Goal: Browse casually: Explore the website without a specific task or goal

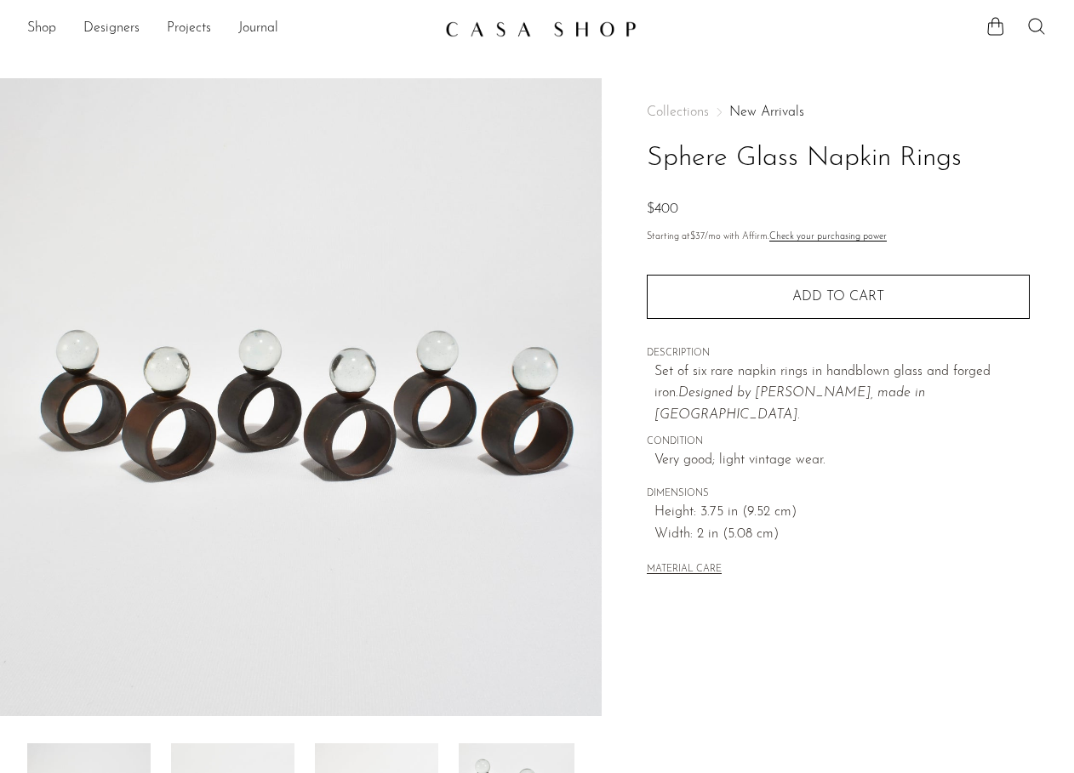
drag, startPoint x: 549, startPoint y: 423, endPoint x: 1064, endPoint y: 321, distance: 525.6
click at [0, 0] on body "Shop Featured New Arrivals Bestsellers" at bounding box center [537, 554] width 1074 height 1108
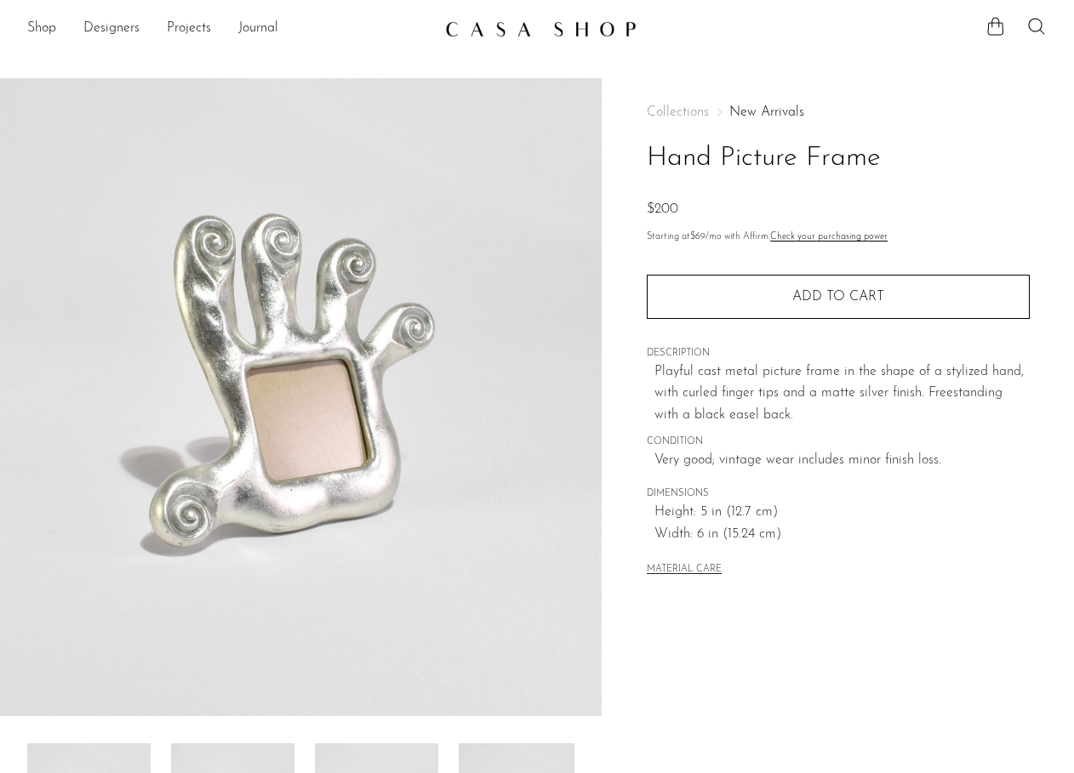
drag, startPoint x: 535, startPoint y: 357, endPoint x: 1060, endPoint y: 299, distance: 528.2
click at [0, 0] on body "Shop Featured New Arrivals Bestsellers" at bounding box center [537, 554] width 1074 height 1108
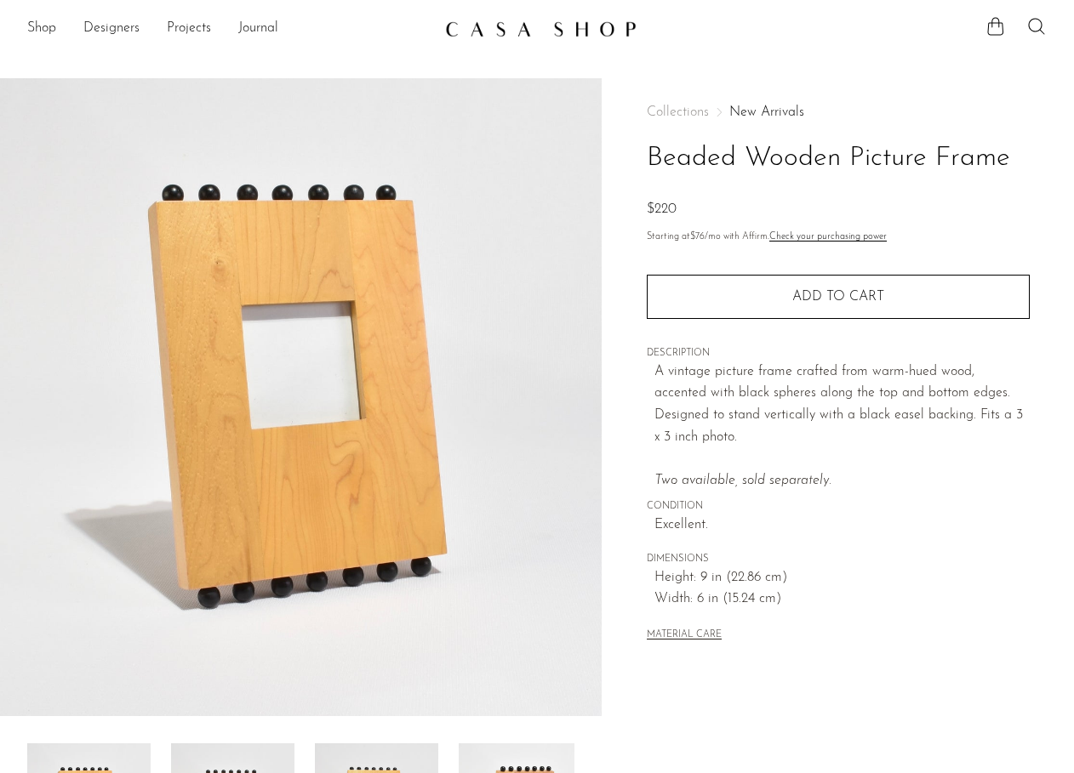
drag, startPoint x: 479, startPoint y: 343, endPoint x: 1053, endPoint y: 316, distance: 574.9
click at [0, 0] on body "Shop Featured New Arrivals Bestsellers" at bounding box center [537, 554] width 1074 height 1108
